Goal: Find specific page/section

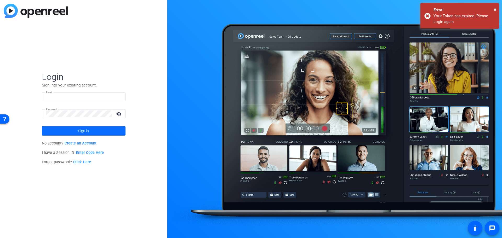
type input "[PERSON_NAME][EMAIL_ADDRESS][PERSON_NAME][DOMAIN_NAME]"
click at [97, 128] on span at bounding box center [84, 131] width 84 height 13
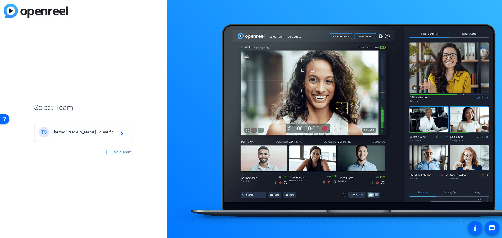
click at [82, 133] on span "Thermo [PERSON_NAME] Scientific" at bounding box center [84, 132] width 65 height 5
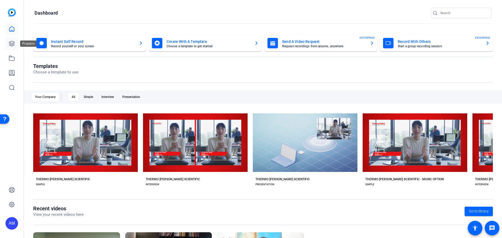
click at [12, 44] on icon at bounding box center [12, 44] width 6 height 6
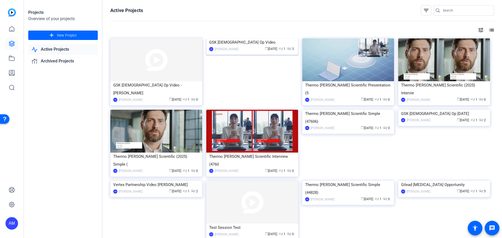
click at [219, 38] on img at bounding box center [252, 38] width 92 height 0
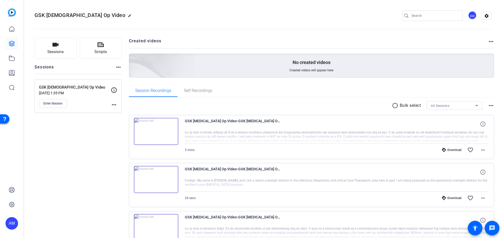
scroll to position [41, 0]
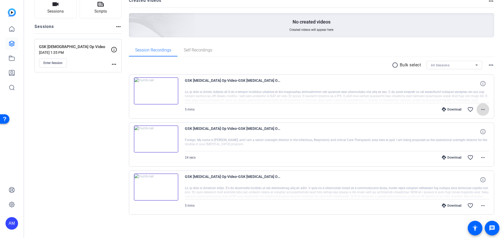
click at [483, 107] on mat-icon "more_horiz" at bounding box center [483, 110] width 6 height 6
click at [75, 142] on div at bounding box center [251, 119] width 502 height 238
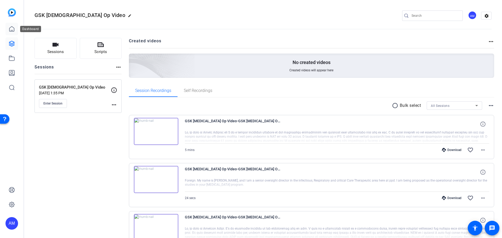
click at [10, 25] on link at bounding box center [11, 29] width 13 height 13
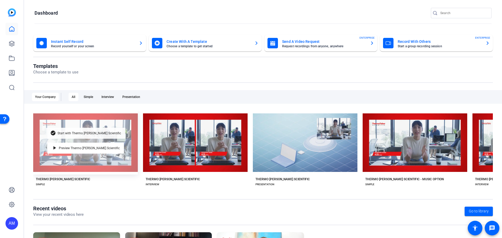
click at [100, 129] on div "check_circle Start with Thermo [PERSON_NAME] Scientific" at bounding box center [85, 133] width 79 height 11
